Goal: Check status: Check status

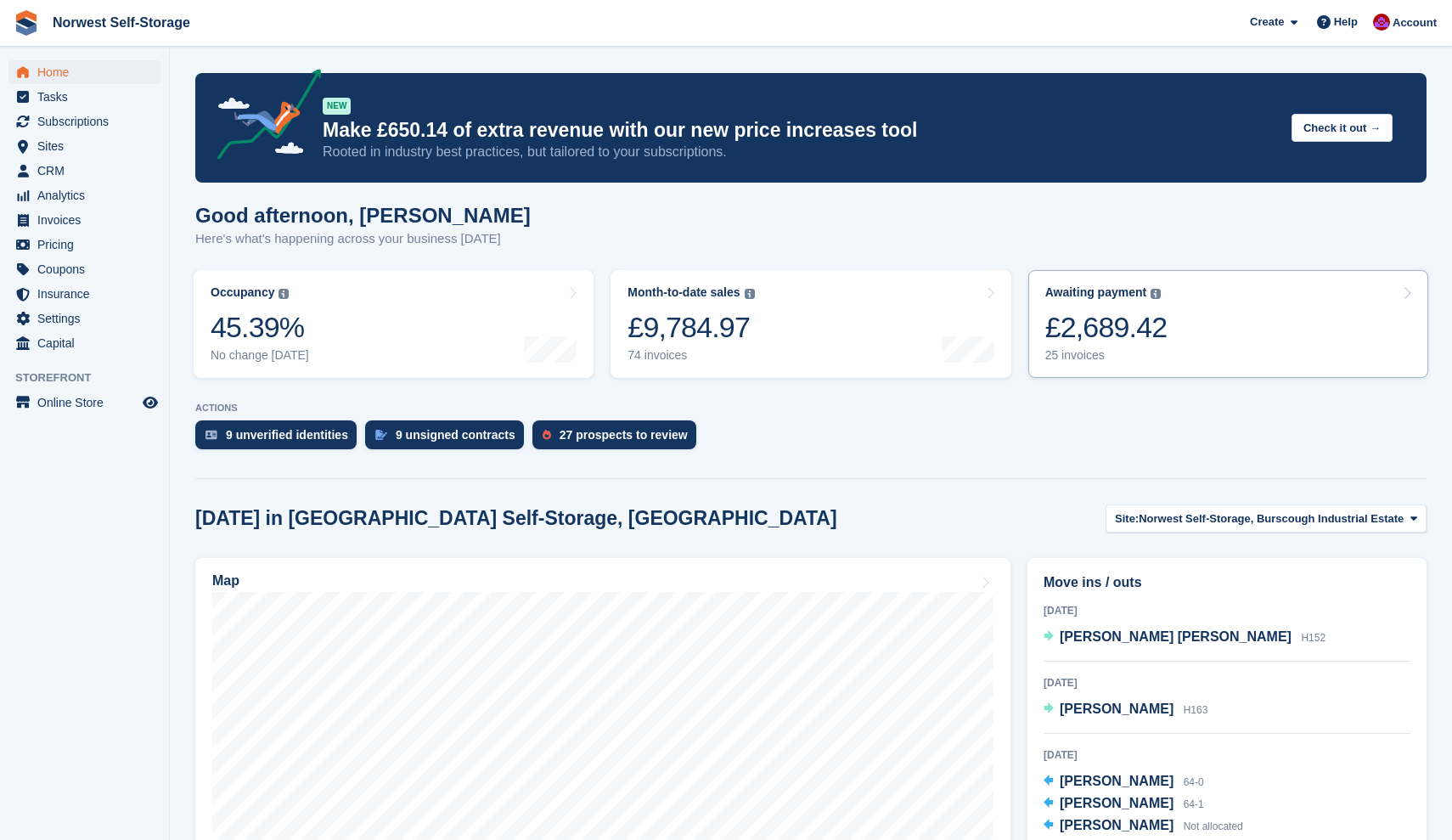
click at [1198, 300] on link "Awaiting payment The total outstanding balance on all open invoices. £2,689.42 …" at bounding box center [1228, 324] width 400 height 108
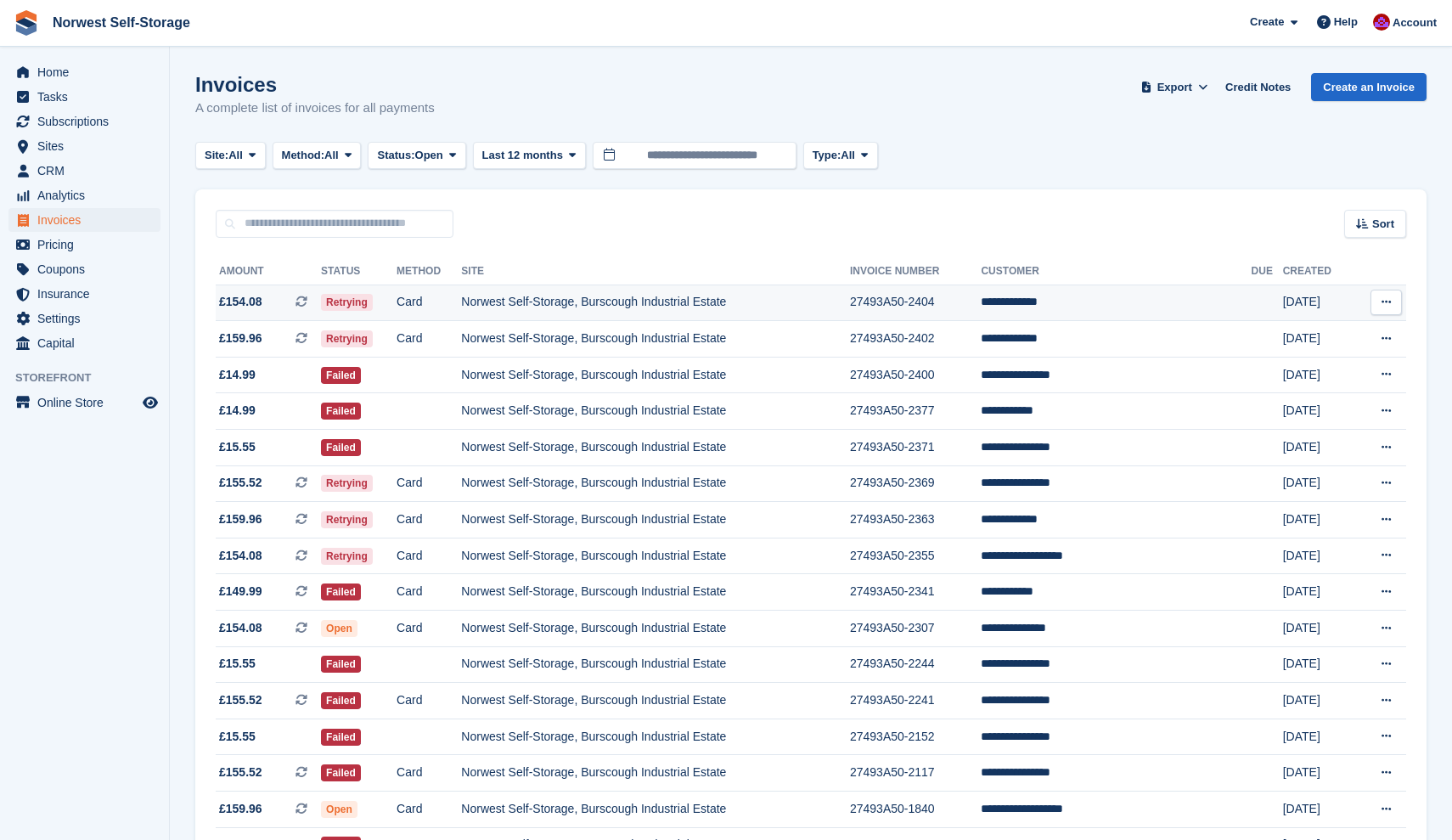
click at [262, 308] on span "£154.08" at bounding box center [241, 302] width 43 height 18
click at [279, 339] on span "£159.96 This is a recurring subscription invoice." at bounding box center [268, 338] width 105 height 18
click at [280, 490] on span "£155.52 This is a recurring subscription invoice." at bounding box center [268, 482] width 105 height 18
click at [277, 521] on span "£159.96 This is a recurring subscription invoice." at bounding box center [268, 519] width 105 height 18
click at [283, 558] on span "£154.08 This is a recurring subscription invoice." at bounding box center [268, 555] width 105 height 18
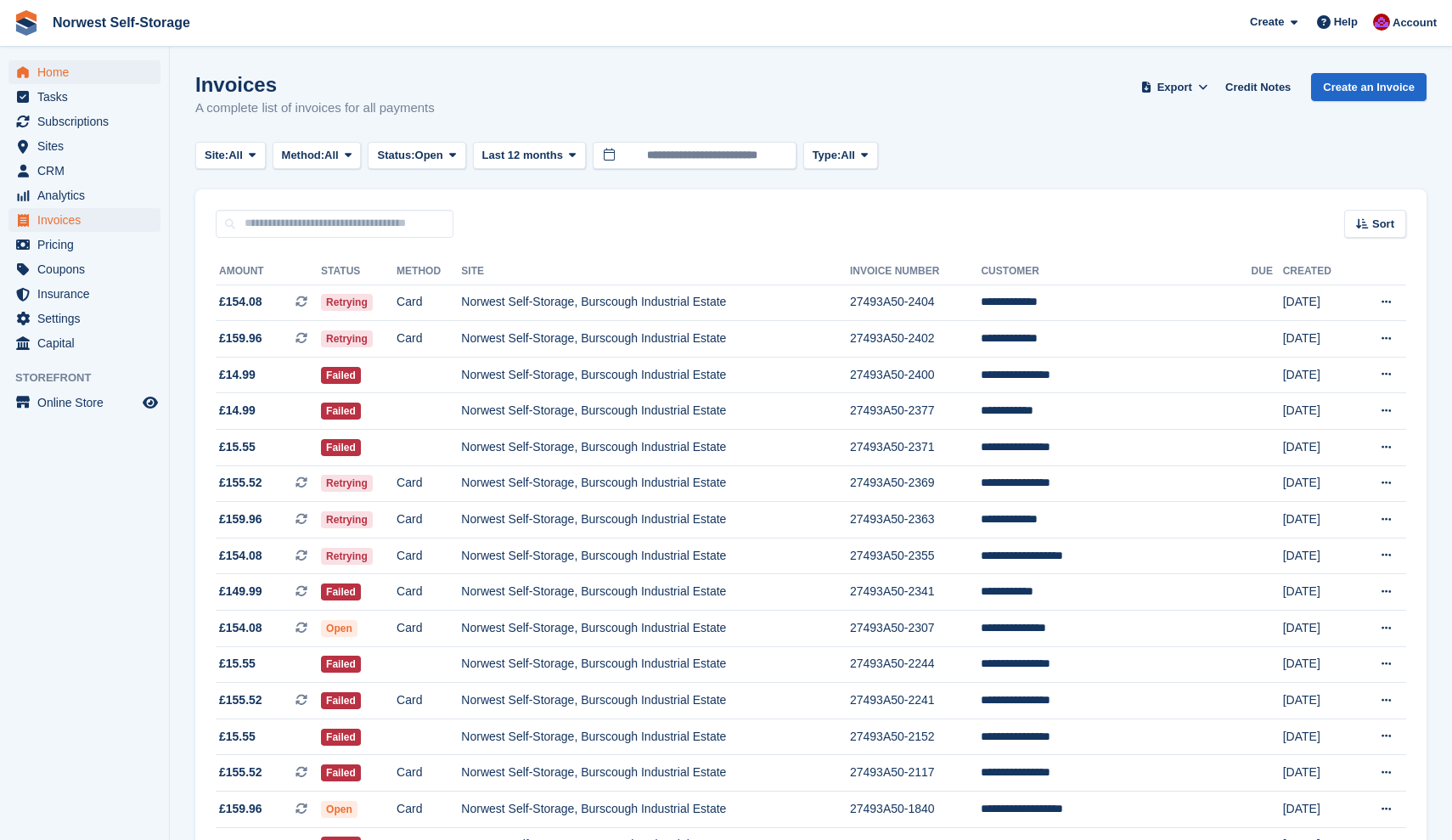
click at [54, 69] on span "Home" at bounding box center [88, 72] width 102 height 23
